Goal: Transaction & Acquisition: Purchase product/service

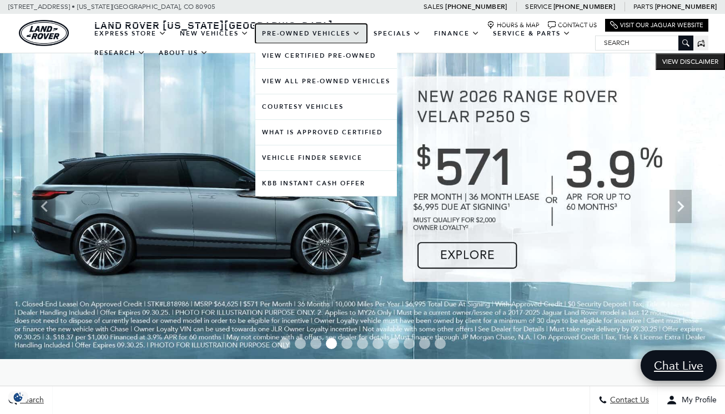
click at [320, 31] on link "Pre-Owned Vehicles" at bounding box center [311, 33] width 112 height 19
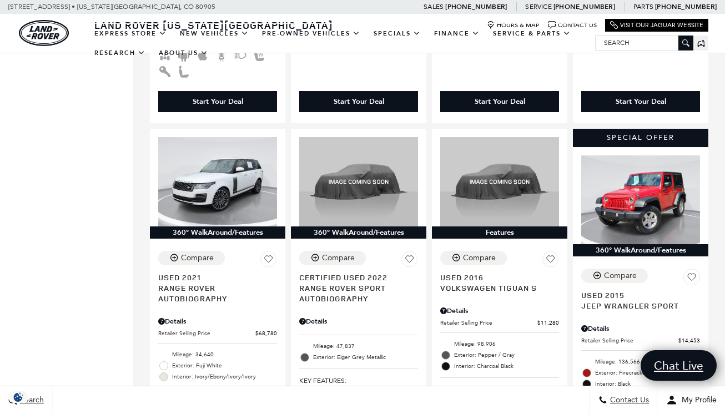
scroll to position [1355, 0]
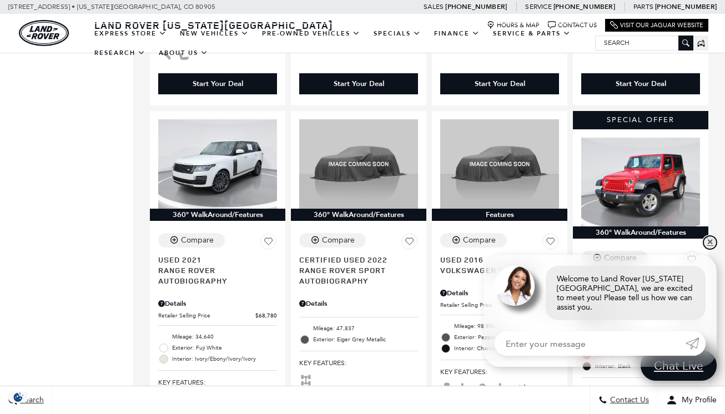
click at [709, 249] on link "✕" at bounding box center [710, 242] width 13 height 13
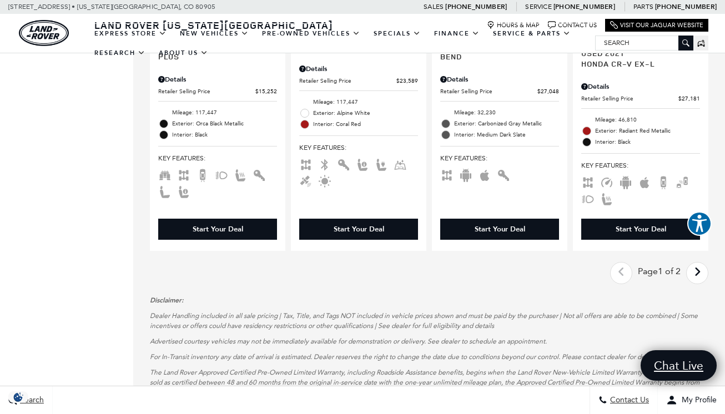
scroll to position [1943, 0]
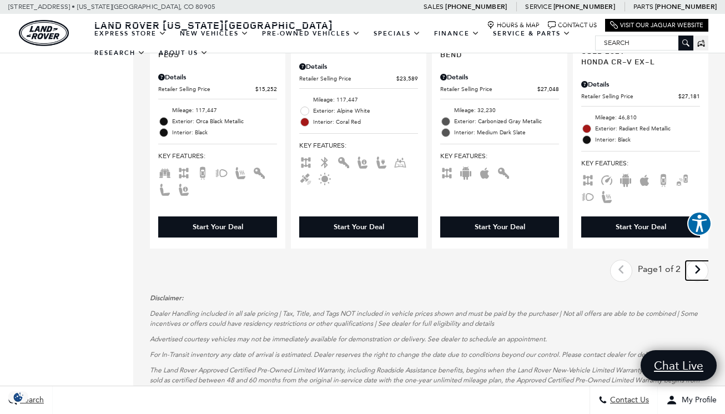
click at [701, 261] on icon "next page" at bounding box center [697, 270] width 7 height 18
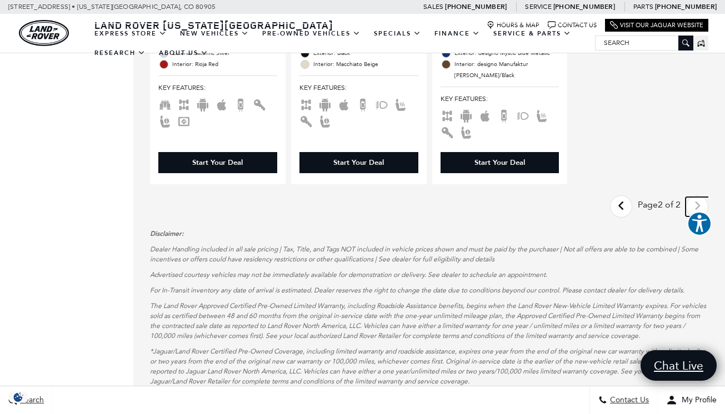
scroll to position [1599, 0]
